Goal: Entertainment & Leisure: Consume media (video, audio)

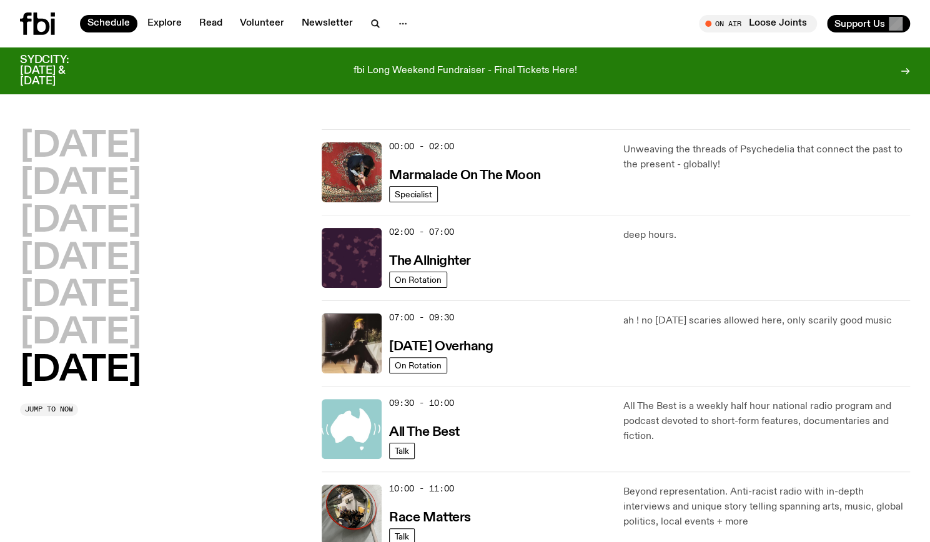
click at [452, 525] on div "10:00 - 11:00 Race Matters" at bounding box center [498, 515] width 219 height 60
click at [440, 518] on h3 "Race Matters" at bounding box center [430, 518] width 82 height 13
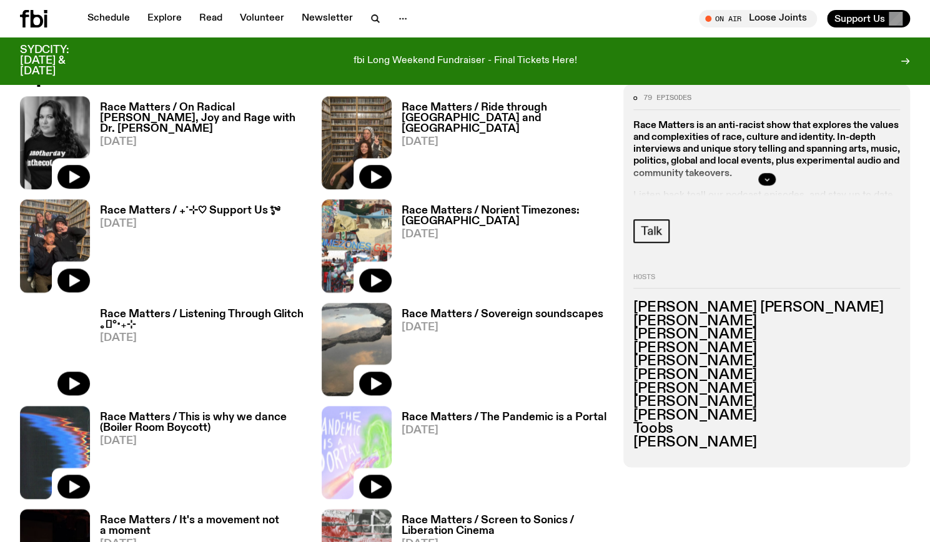
scroll to position [646, 0]
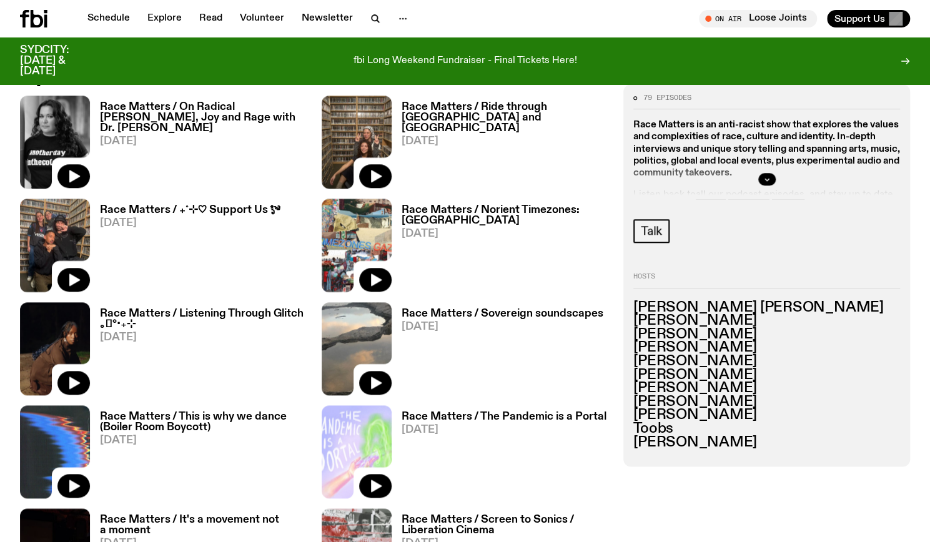
click at [256, 104] on h3 "Race Matters / On Radical [PERSON_NAME], Joy and Rage with Dr. [PERSON_NAME]" at bounding box center [203, 118] width 207 height 32
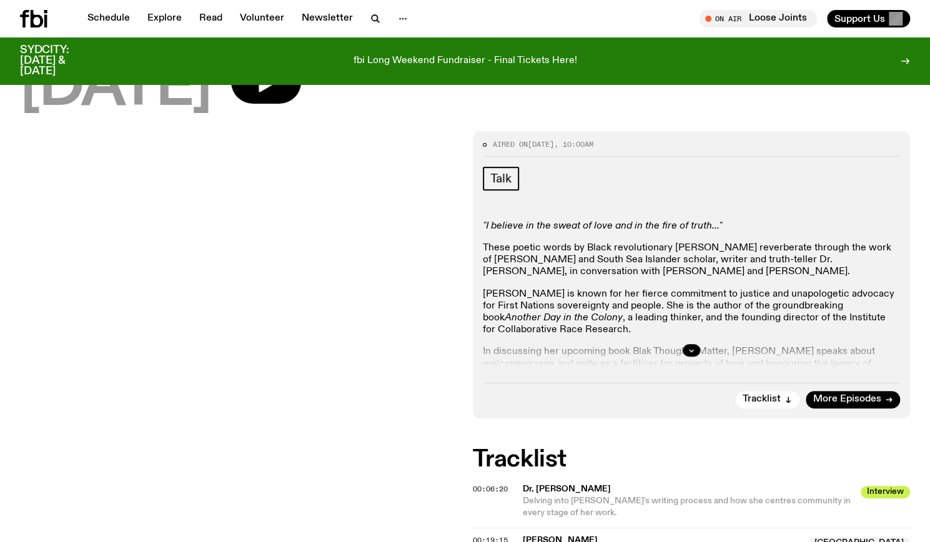
scroll to position [232, 0]
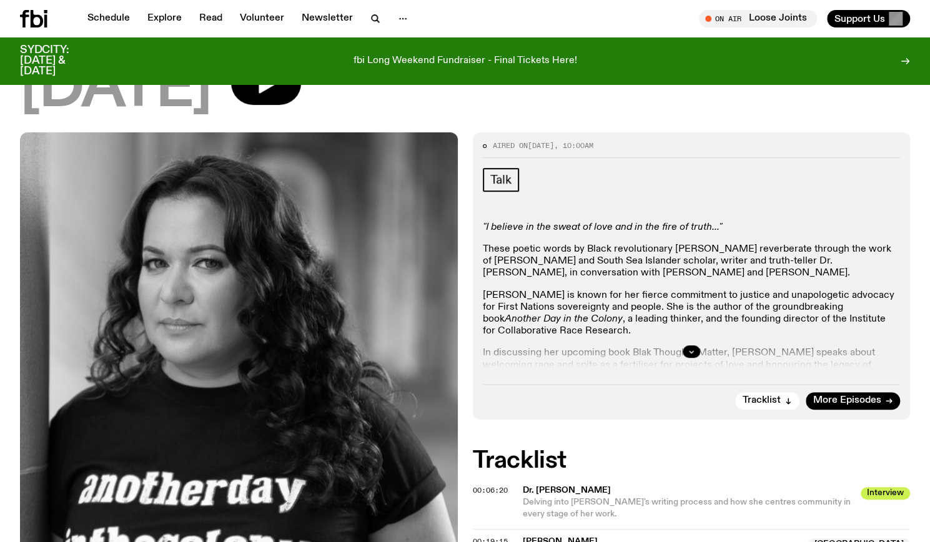
click at [693, 341] on div at bounding box center [692, 352] width 418 height 40
click at [695, 353] on button "button" at bounding box center [691, 352] width 17 height 12
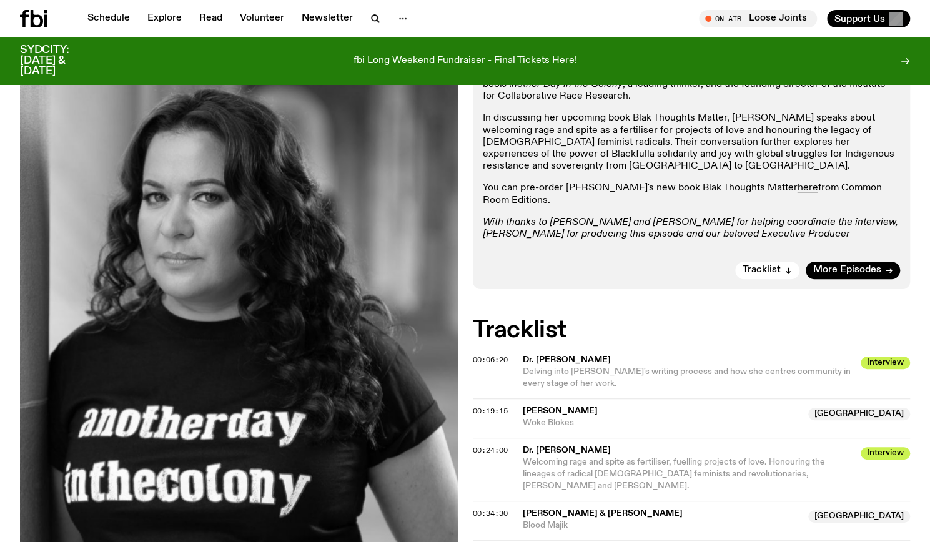
scroll to position [656, 0]
